Goal: Find specific page/section: Find specific page/section

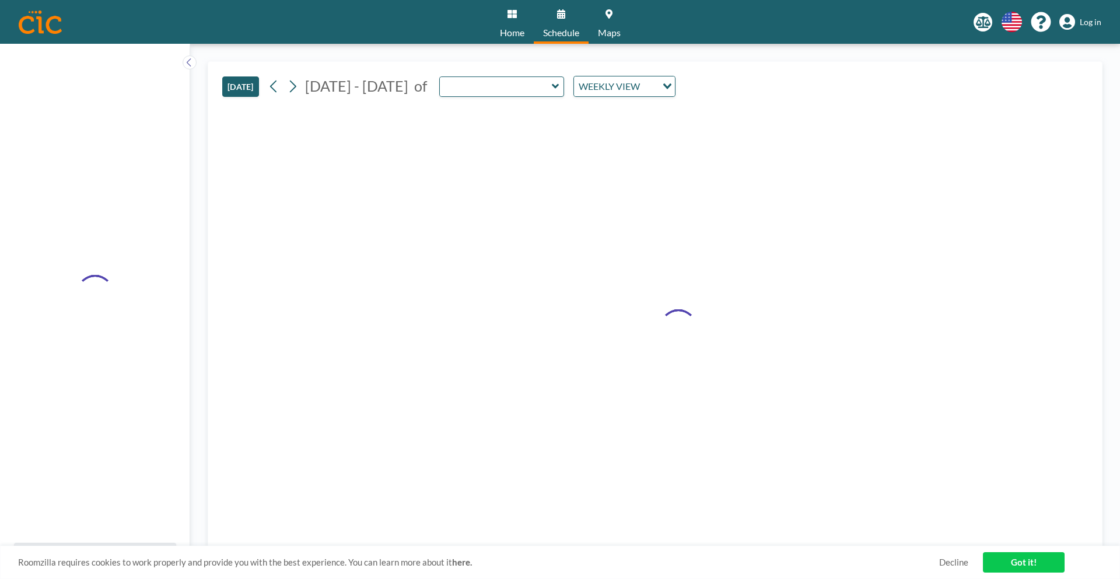
type input "Canvas"
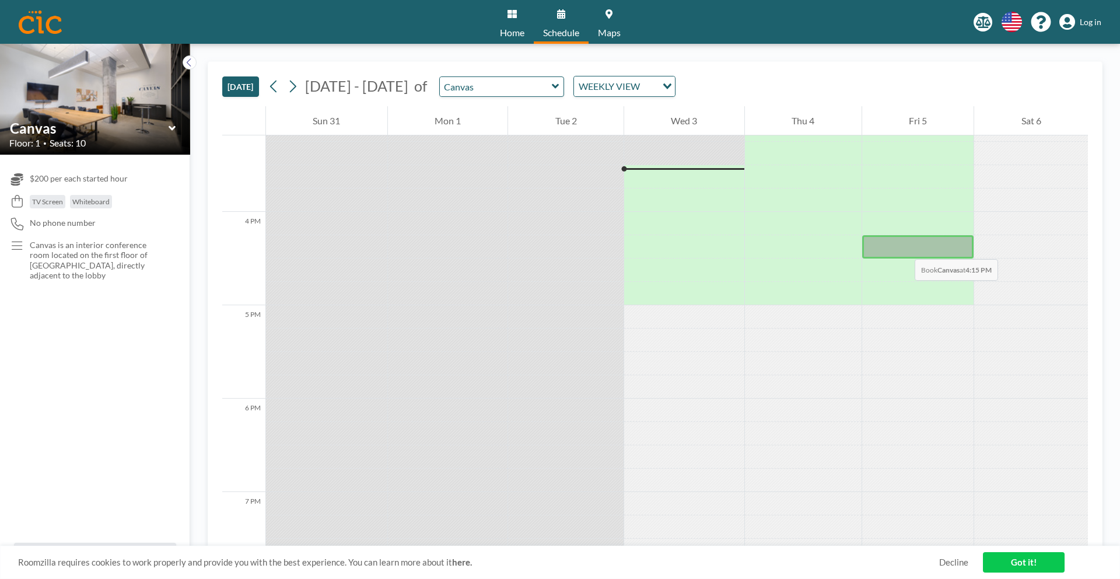
scroll to position [1423, 0]
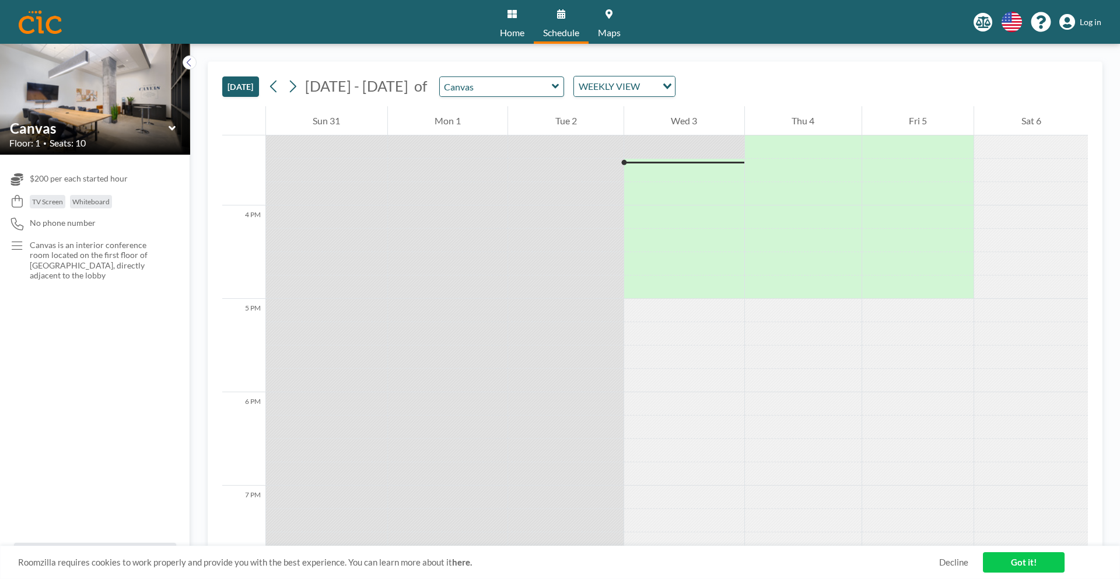
click at [1039, 563] on link "Got it!" at bounding box center [1024, 562] width 82 height 20
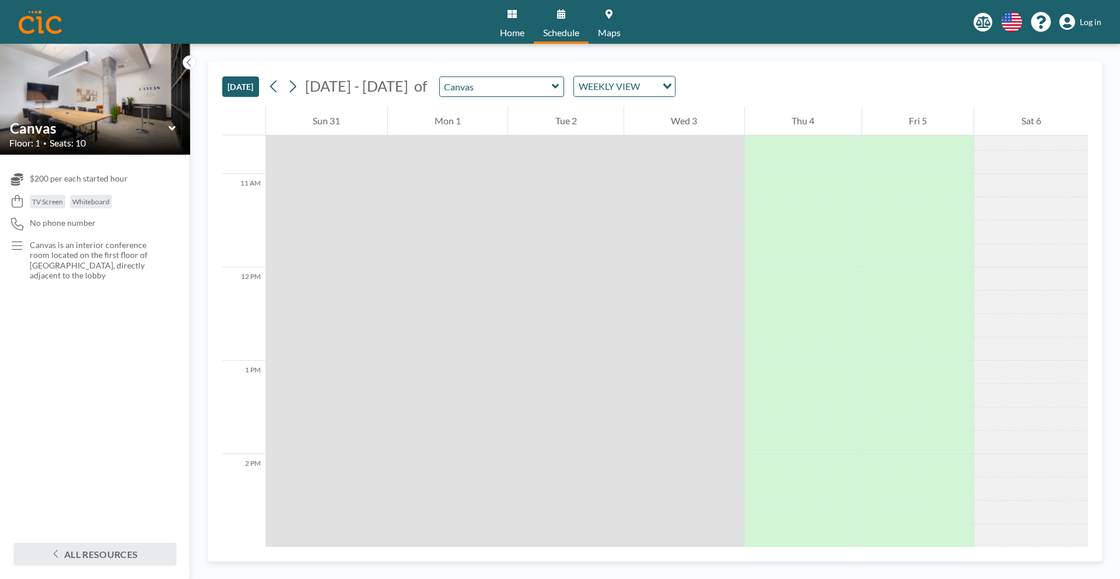
scroll to position [1021, 0]
click at [128, 105] on img at bounding box center [95, 99] width 190 height 127
click at [170, 131] on icon at bounding box center [173, 128] width 8 height 12
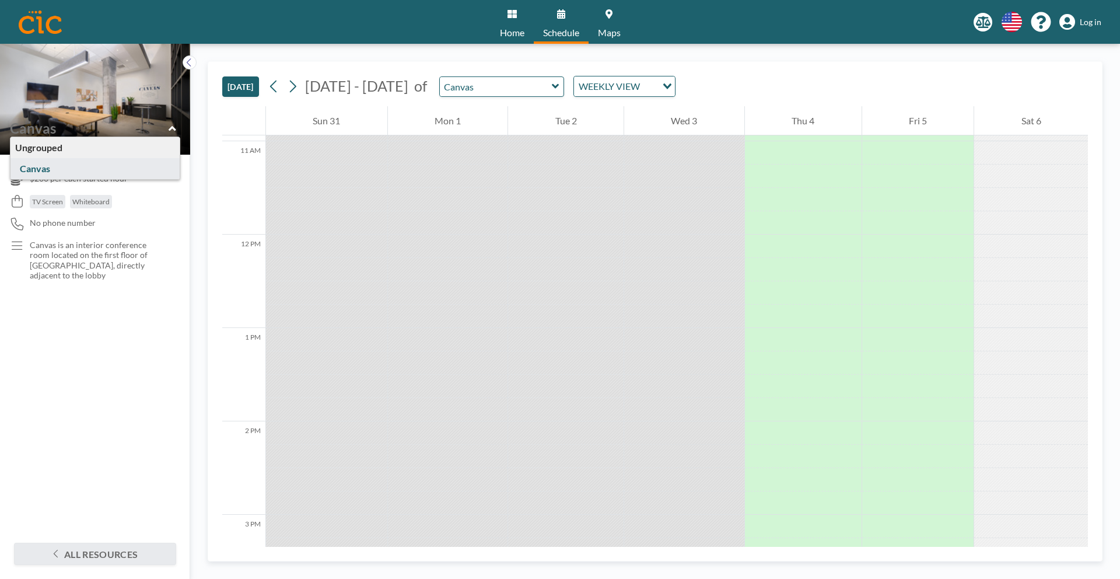
click at [159, 227] on div "No phone number" at bounding box center [94, 224] width 171 height 12
click at [176, 129] on div "Ungrouped Canvas" at bounding box center [94, 128] width 171 height 18
click at [173, 129] on icon at bounding box center [173, 128] width 8 height 12
type input "Canvas"
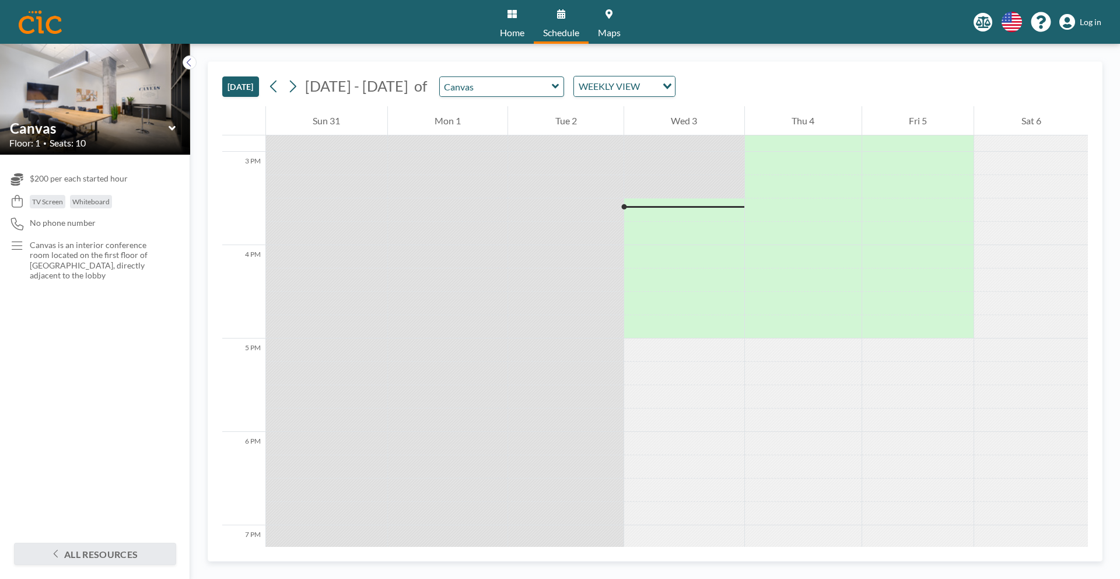
scroll to position [1423, 0]
